Goal: Transaction & Acquisition: Purchase product/service

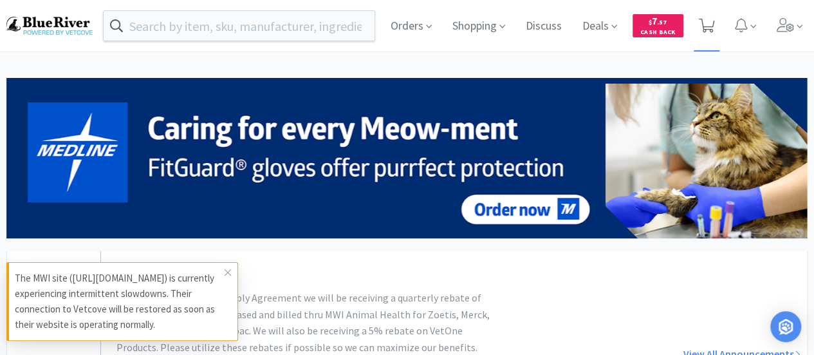
click at [708, 23] on icon at bounding box center [707, 26] width 16 height 14
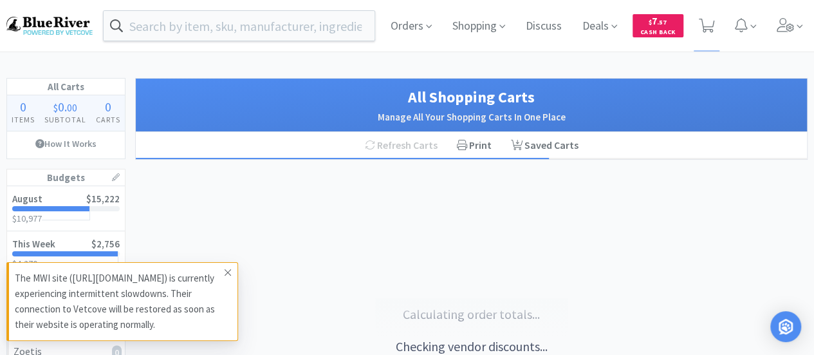
click at [228, 273] on icon at bounding box center [228, 272] width 8 height 10
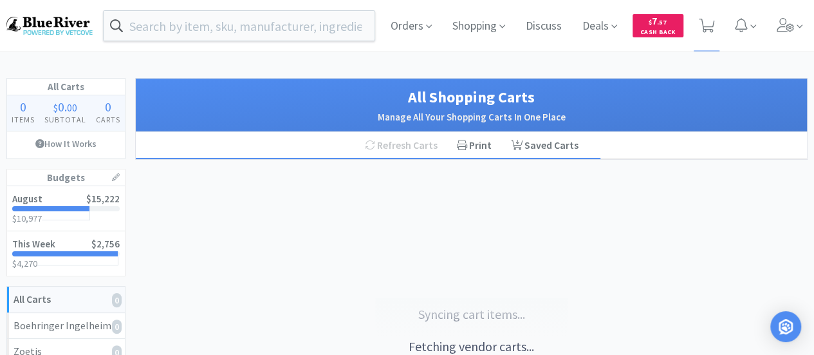
select select "1"
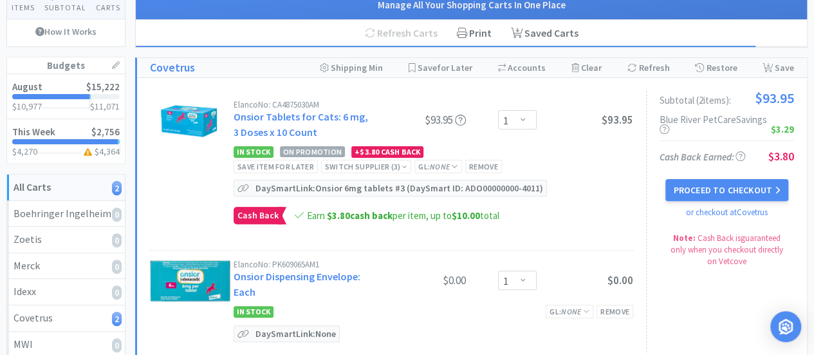
scroll to position [113, 0]
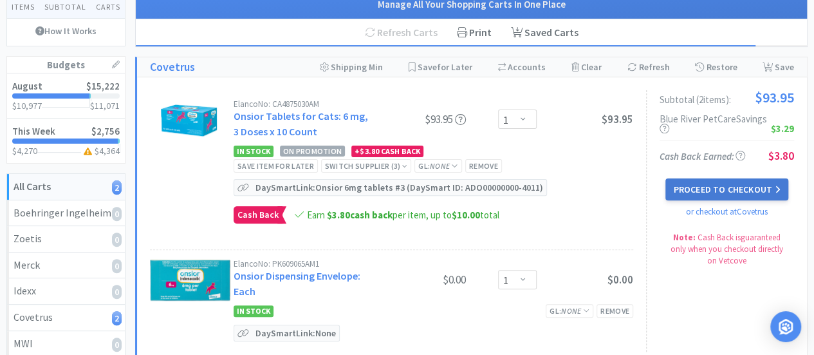
click at [710, 182] on button "Proceed to Checkout" at bounding box center [726, 189] width 122 height 22
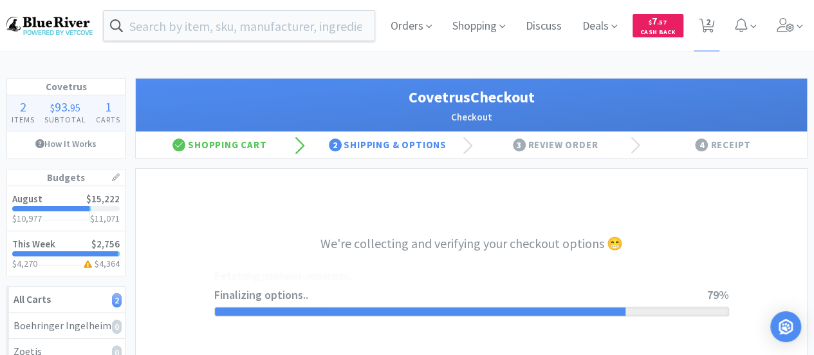
select select "ACCOUNT"
select select "cvt-standard-net"
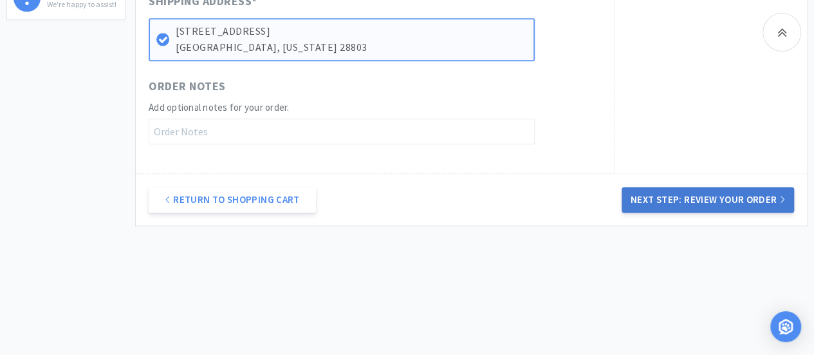
click at [678, 195] on button "Next Step: Review Your Order" at bounding box center [708, 200] width 172 height 26
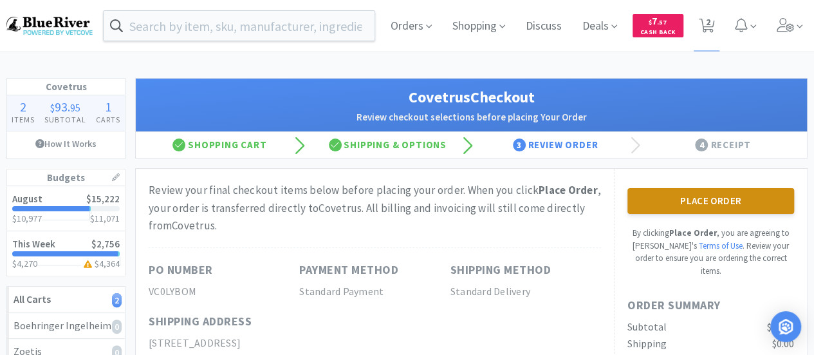
click at [731, 198] on button "Place Order" at bounding box center [710, 201] width 167 height 26
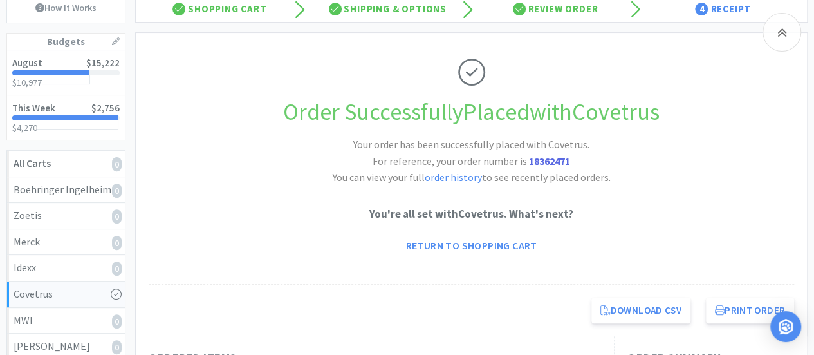
scroll to position [136, 0]
click at [510, 245] on link "Return to Shopping Cart" at bounding box center [470, 245] width 149 height 26
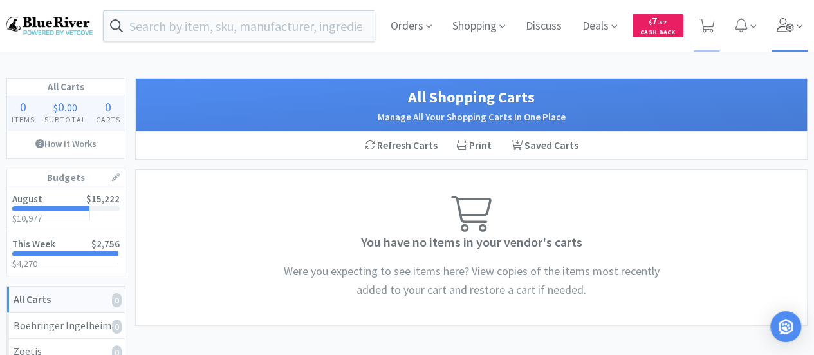
click at [788, 24] on icon at bounding box center [786, 25] width 18 height 14
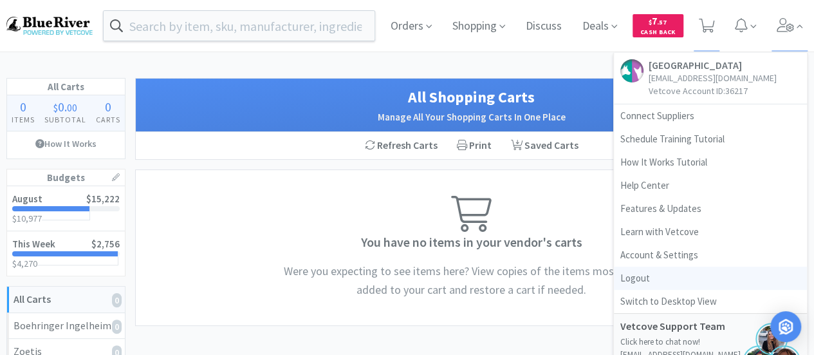
click at [633, 273] on link "Logout" at bounding box center [710, 277] width 193 height 23
